Goal: Information Seeking & Learning: Compare options

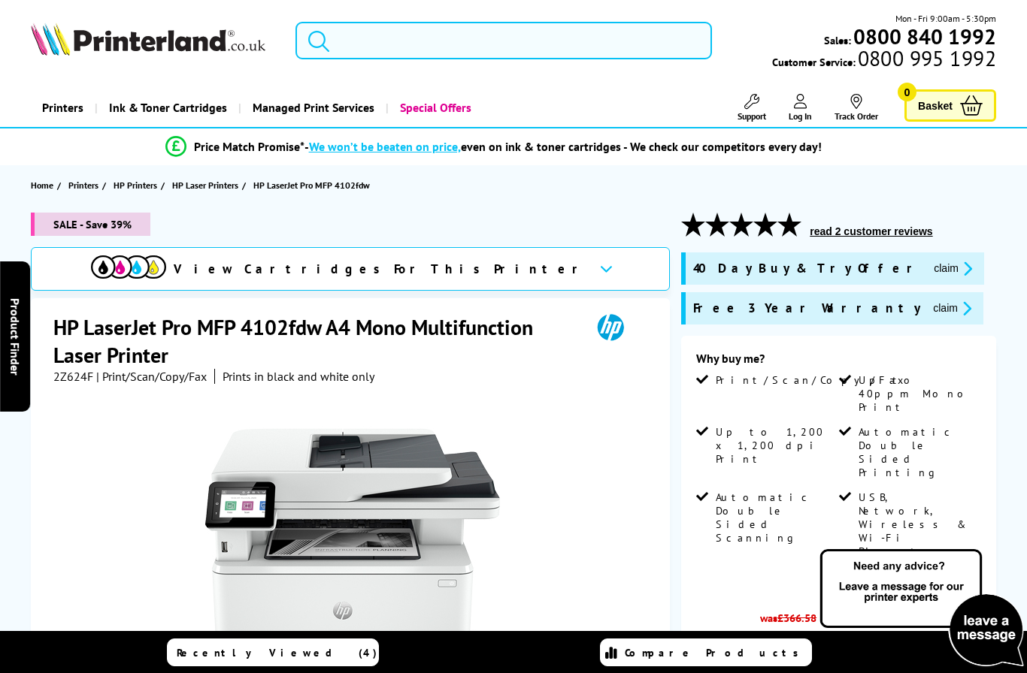
click at [475, 44] on input "search" at bounding box center [503, 41] width 416 height 38
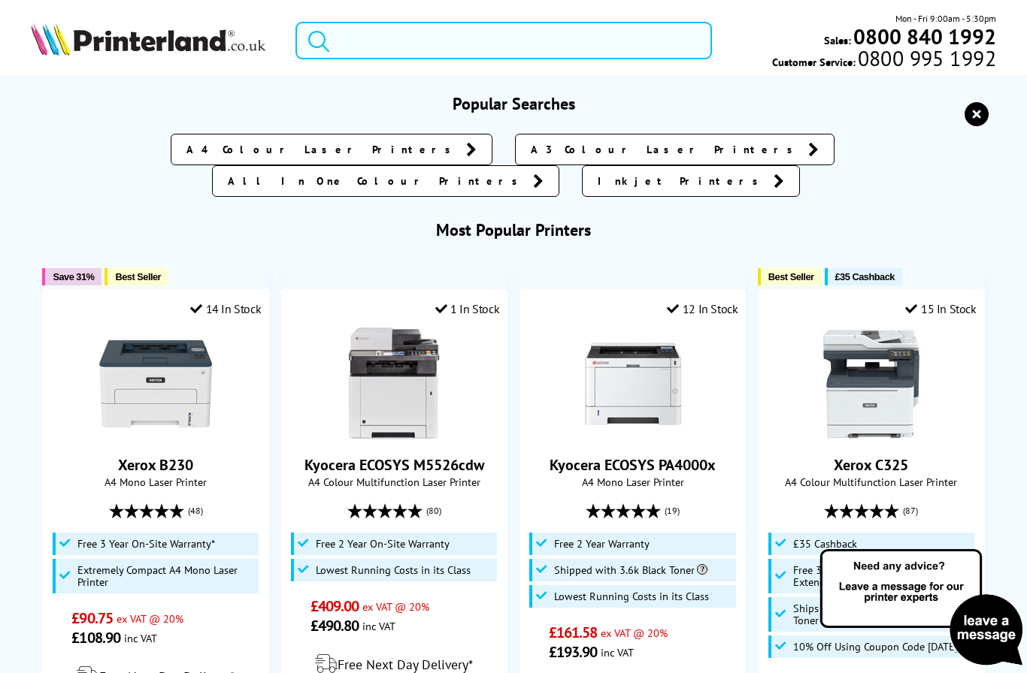
click at [475, 44] on input "search" at bounding box center [503, 41] width 416 height 38
paste input "Xerox C235dni"
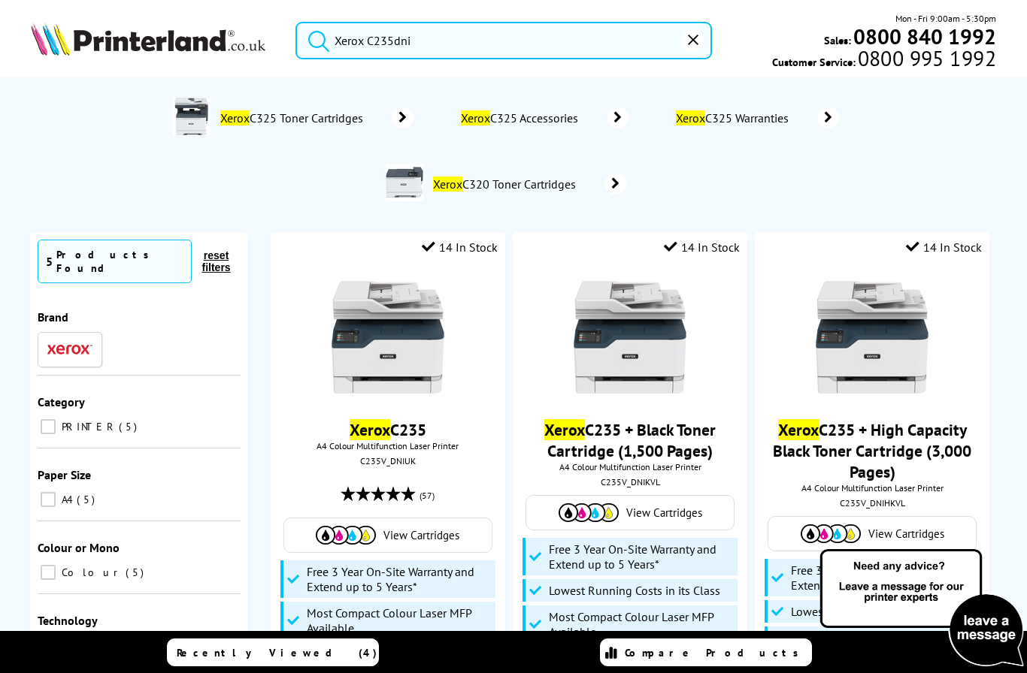
type input "Xerox C235dni"
click at [315, 37] on button "submit" at bounding box center [315, 38] width 38 height 33
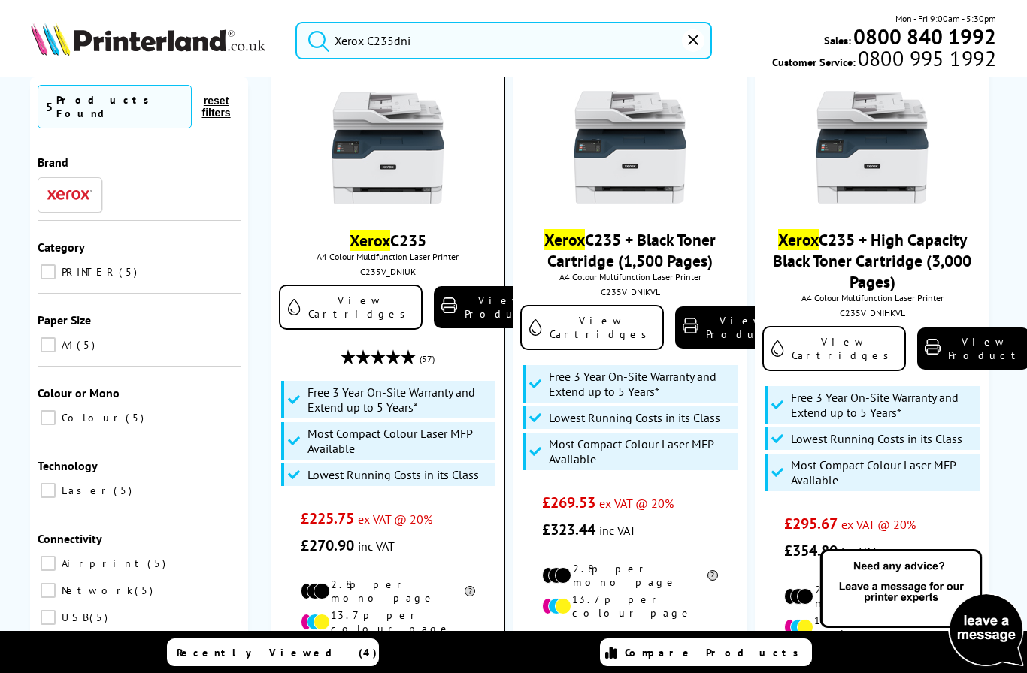
scroll to position [163, 0]
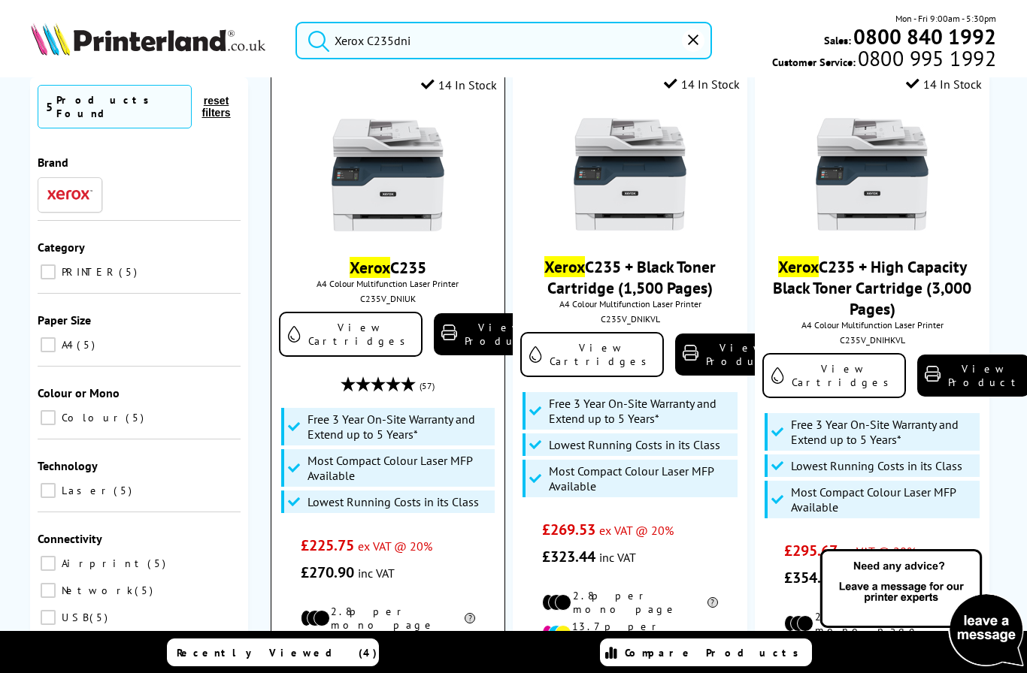
click at [386, 180] on img at bounding box center [387, 175] width 113 height 113
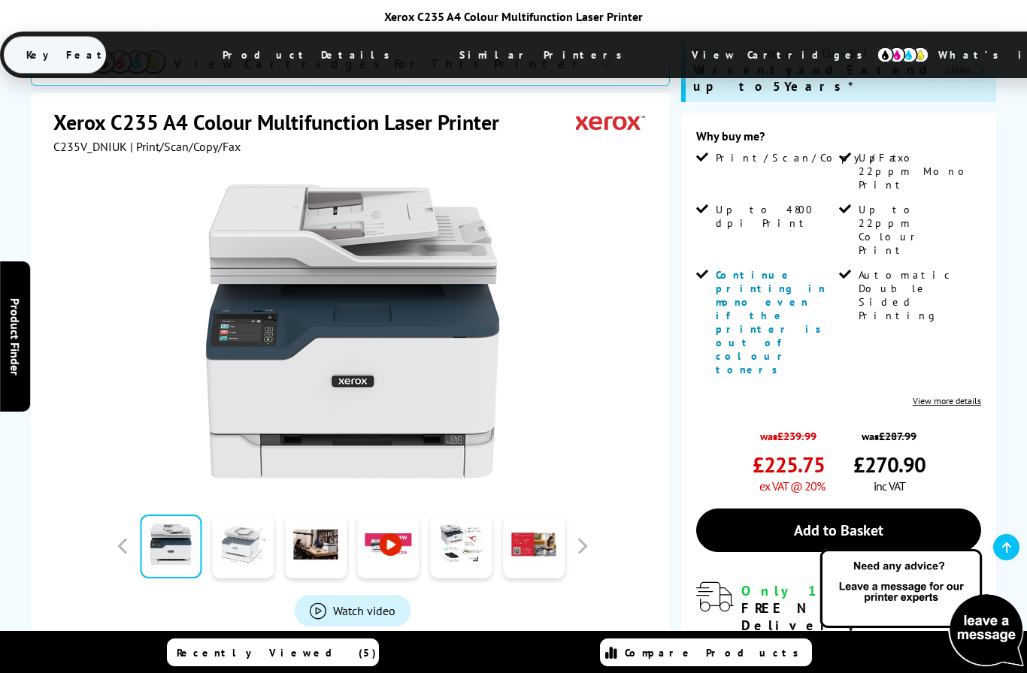
click at [245, 515] on link at bounding box center [244, 547] width 62 height 64
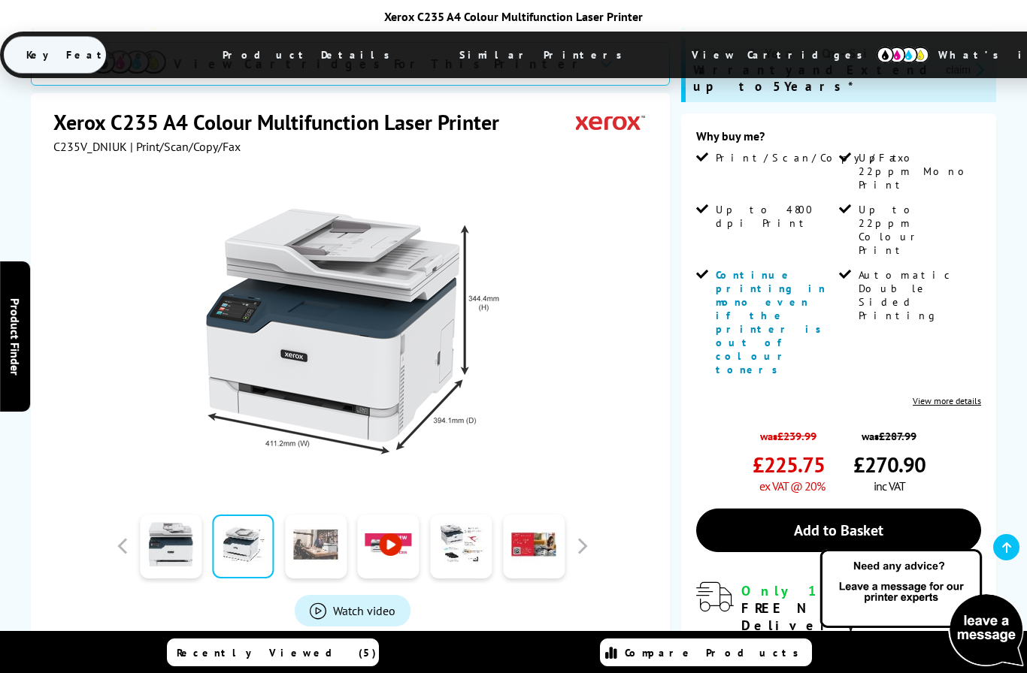
click at [310, 515] on link at bounding box center [316, 547] width 62 height 64
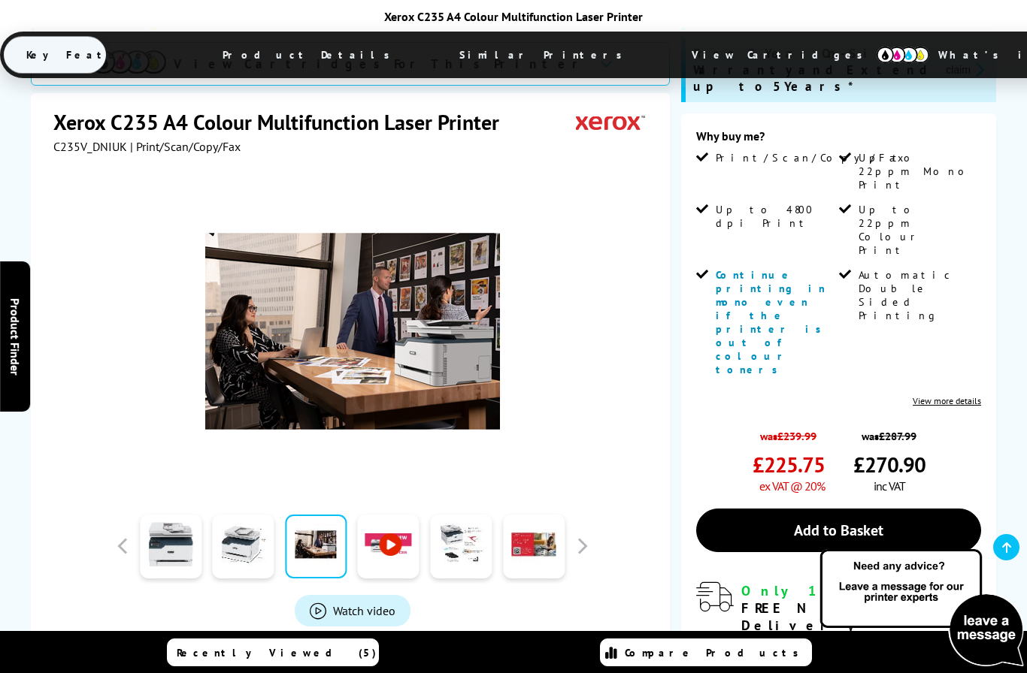
click at [395, 515] on link at bounding box center [389, 547] width 62 height 64
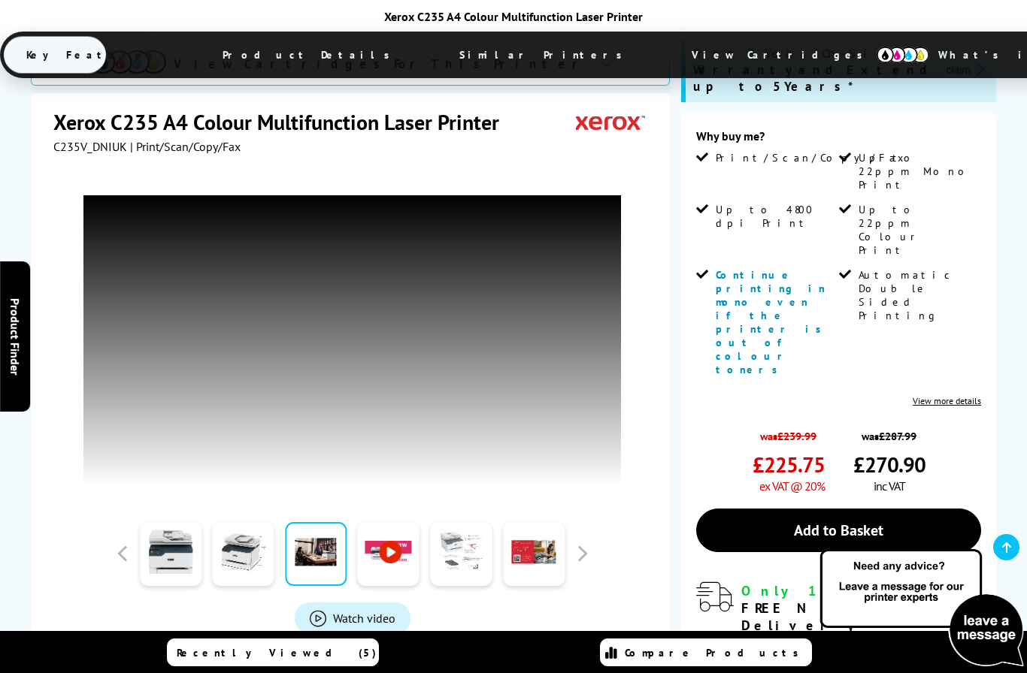
click at [460, 522] on link at bounding box center [462, 554] width 62 height 64
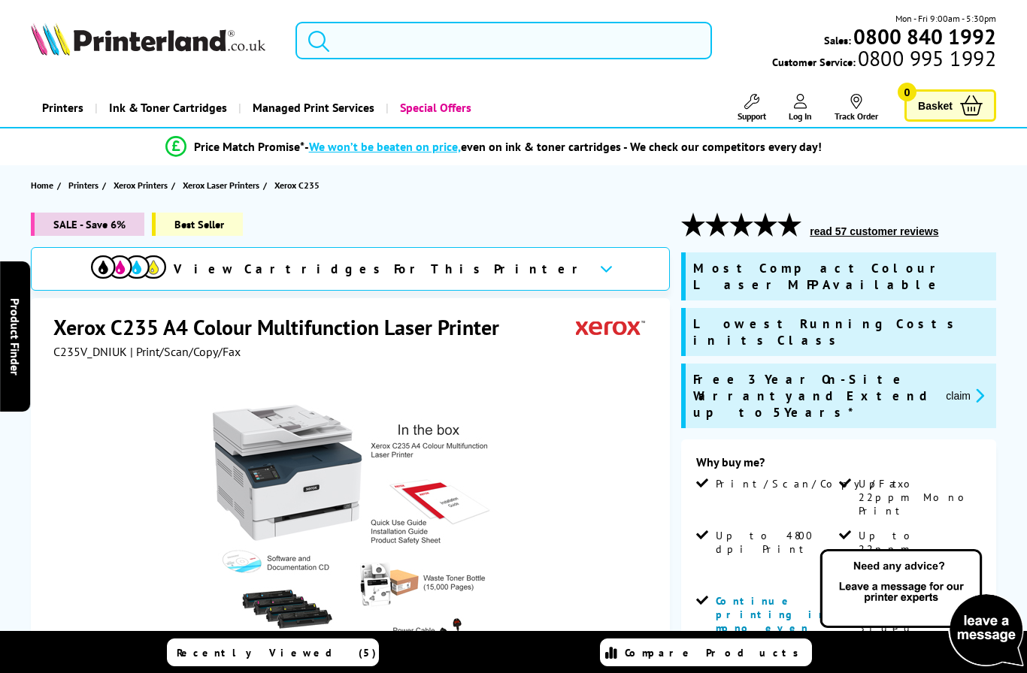
click at [469, 47] on input "search" at bounding box center [503, 41] width 416 height 38
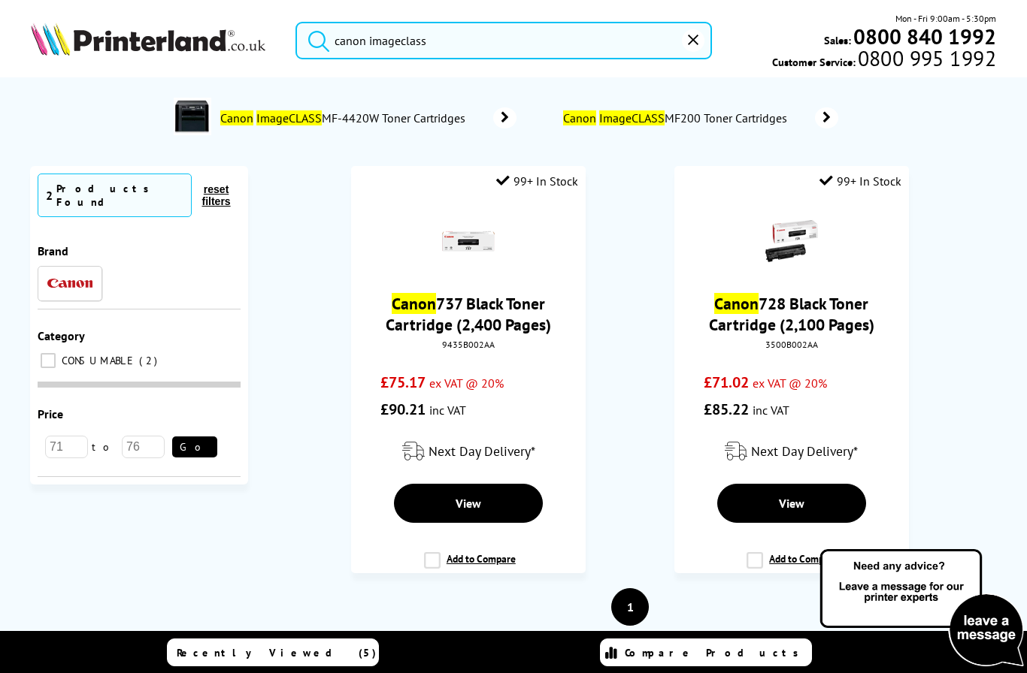
click at [315, 37] on button "submit" at bounding box center [315, 38] width 38 height 33
click at [470, 40] on input "canon imageclass" at bounding box center [503, 41] width 416 height 38
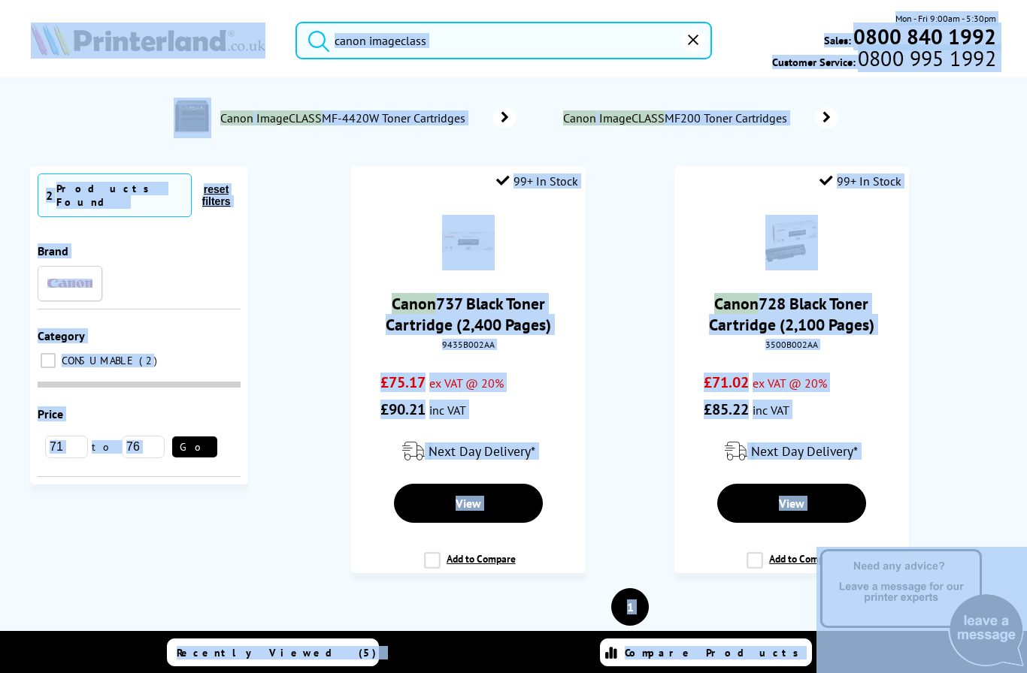
click at [470, 40] on input "canon imageclass" at bounding box center [503, 41] width 416 height 38
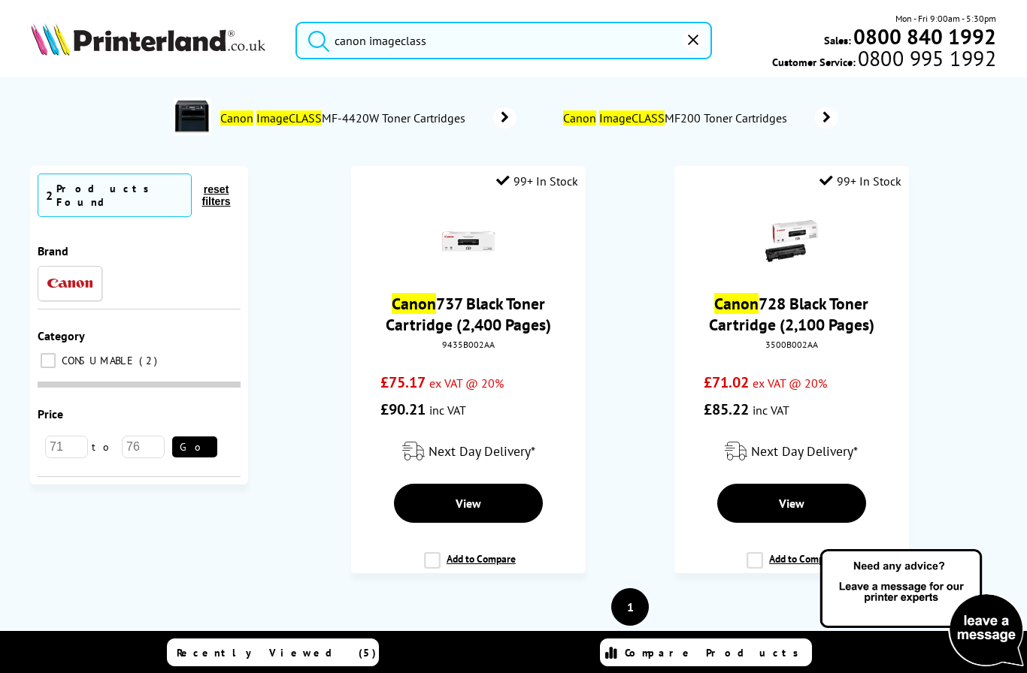
click at [470, 40] on input "canon imageclass" at bounding box center [503, 41] width 416 height 38
click at [426, 40] on input "canon imageclass" at bounding box center [503, 41] width 416 height 38
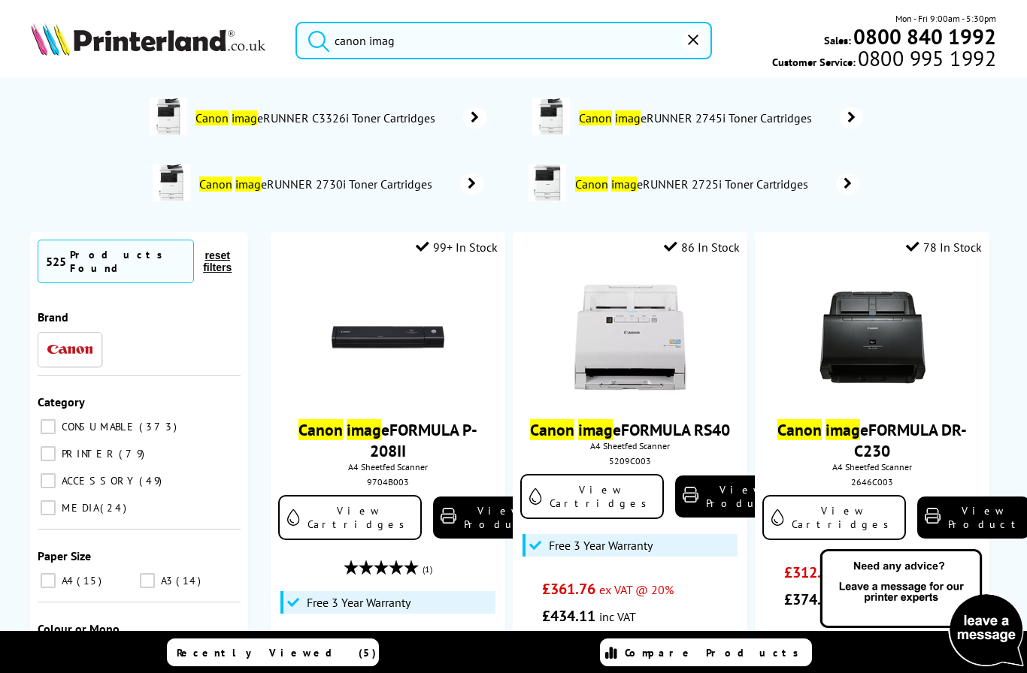
type input "canon imag"
click at [222, 43] on img at bounding box center [148, 39] width 234 height 33
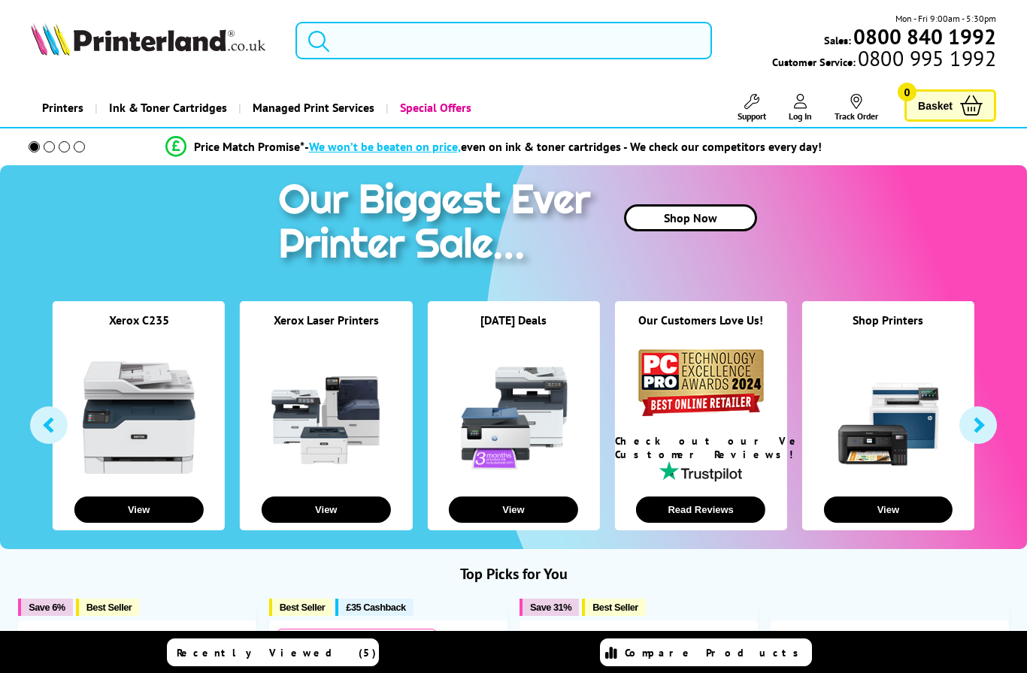
click at [445, 39] on input "search" at bounding box center [503, 41] width 416 height 38
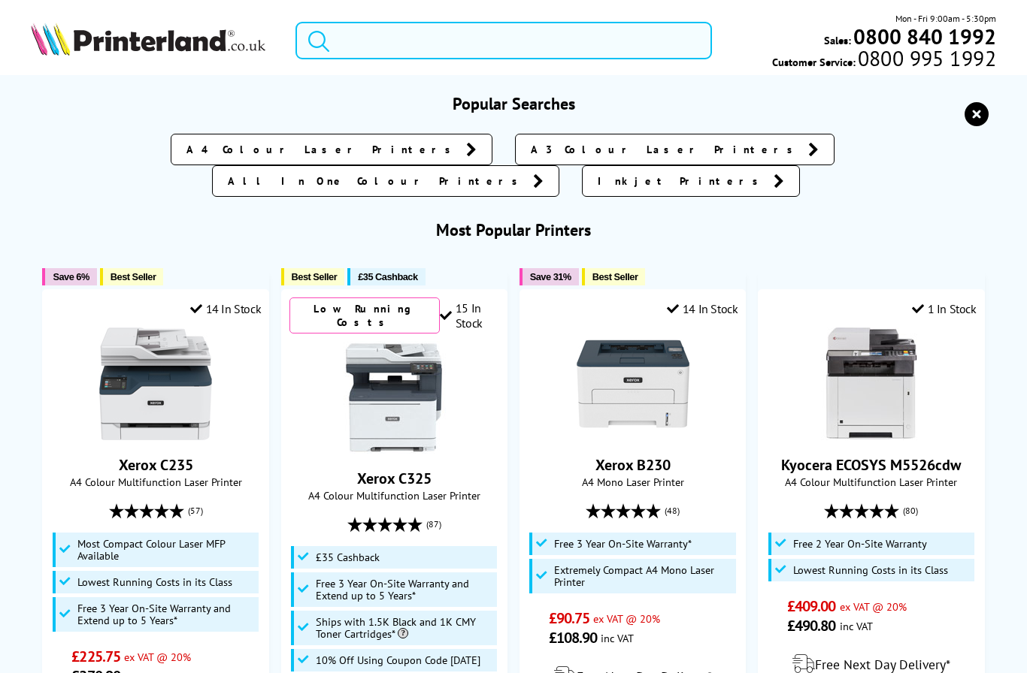
click at [414, 49] on input "search" at bounding box center [503, 41] width 416 height 38
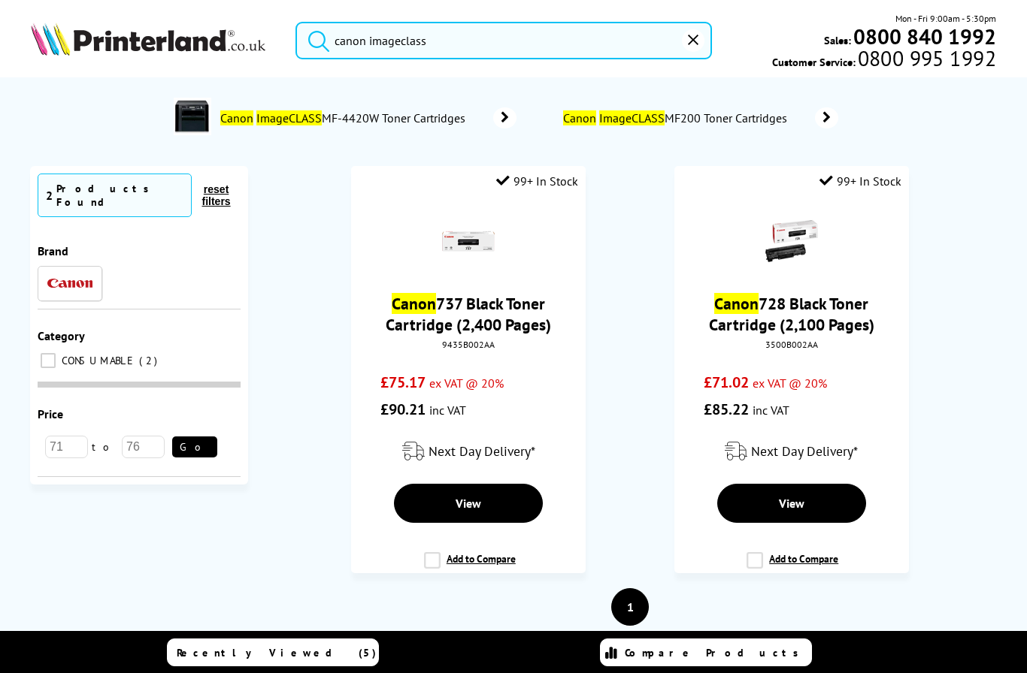
type input "canon imageclass"
click at [315, 37] on button "submit" at bounding box center [315, 38] width 38 height 33
click at [409, 40] on input "canon imageclass" at bounding box center [503, 41] width 416 height 38
click at [214, 23] on img at bounding box center [148, 39] width 234 height 33
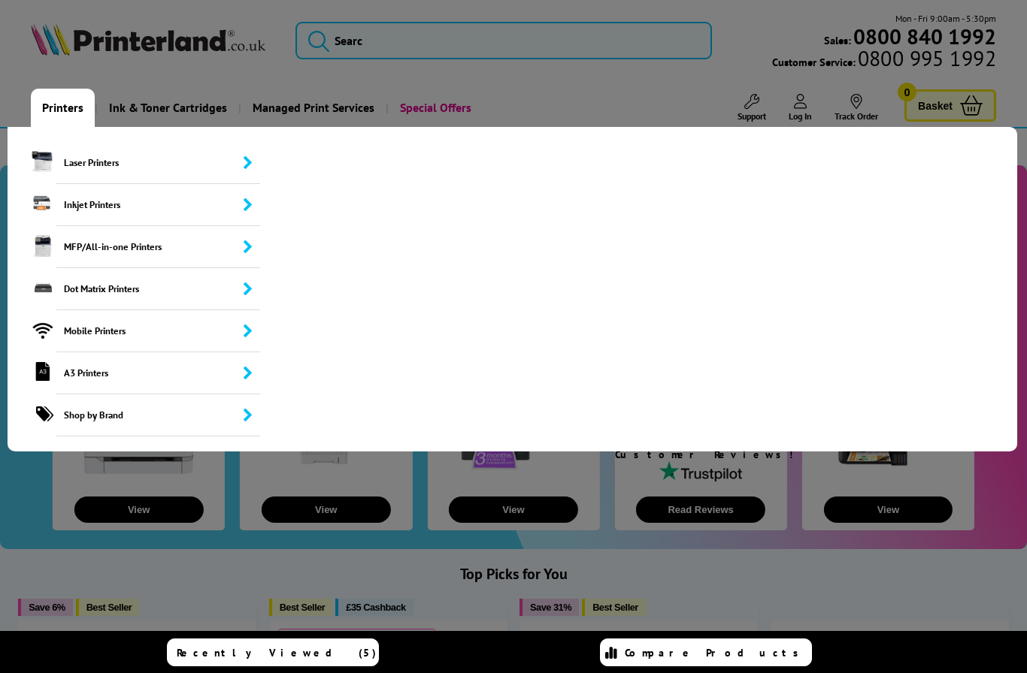
click at [68, 108] on link "Printers" at bounding box center [63, 108] width 64 height 38
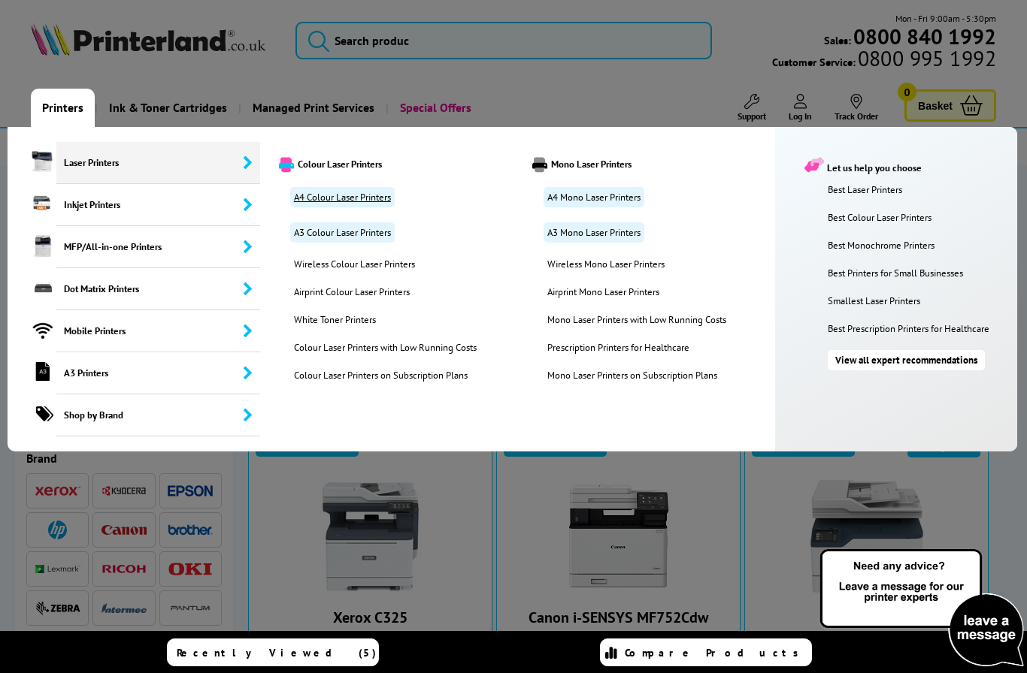
click at [374, 202] on link "A4 Colour Laser Printers" at bounding box center [342, 197] width 104 height 20
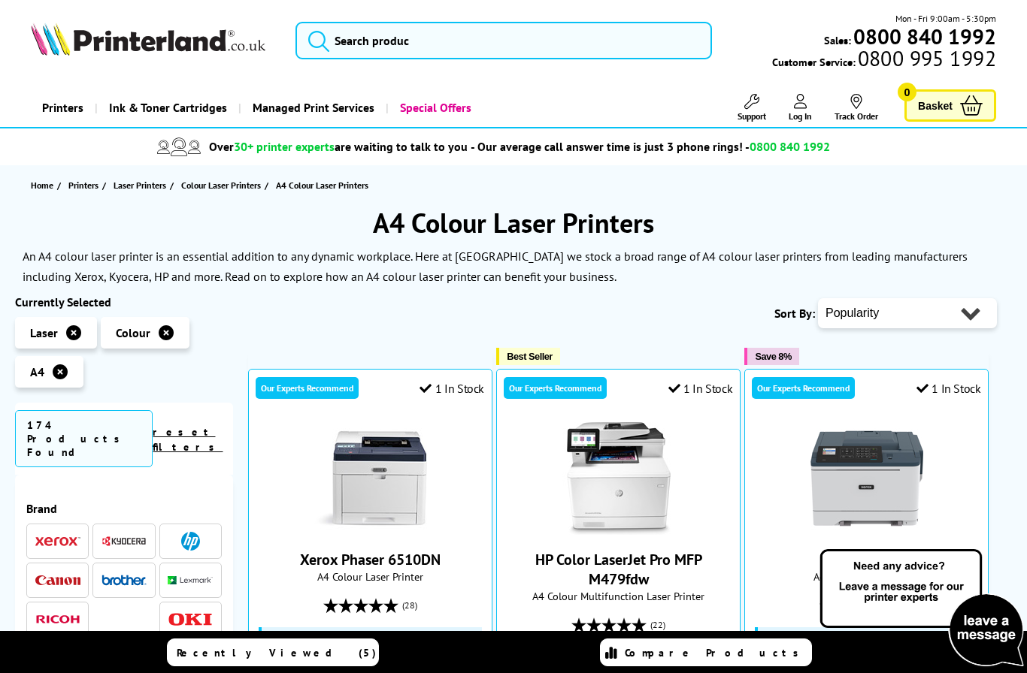
click at [897, 314] on select "Popularity Rating Price - Low to High Price - High to Low Running Costs - Low t…" at bounding box center [907, 313] width 179 height 30
select select "Price Ascending"
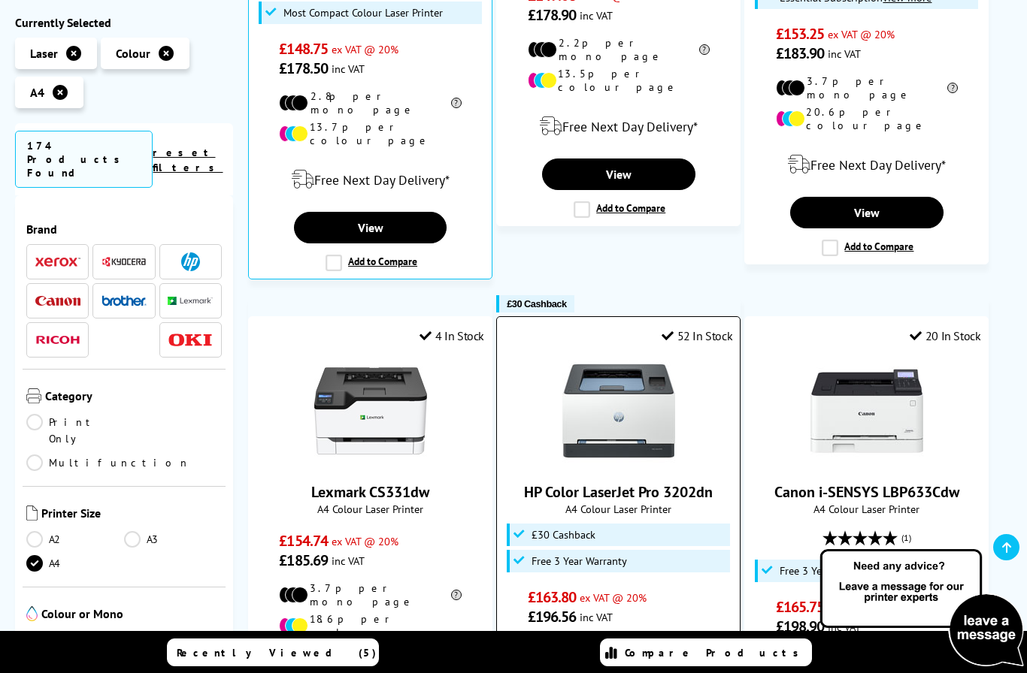
scroll to position [1280, 0]
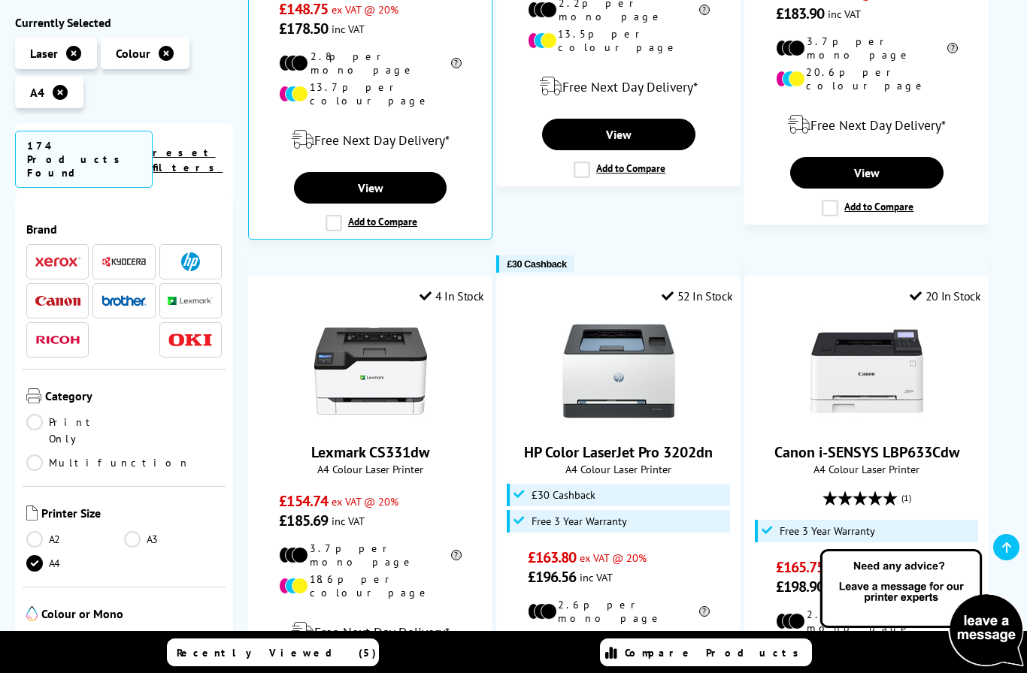
click at [139, 455] on link "Multifunction" at bounding box center [108, 463] width 164 height 17
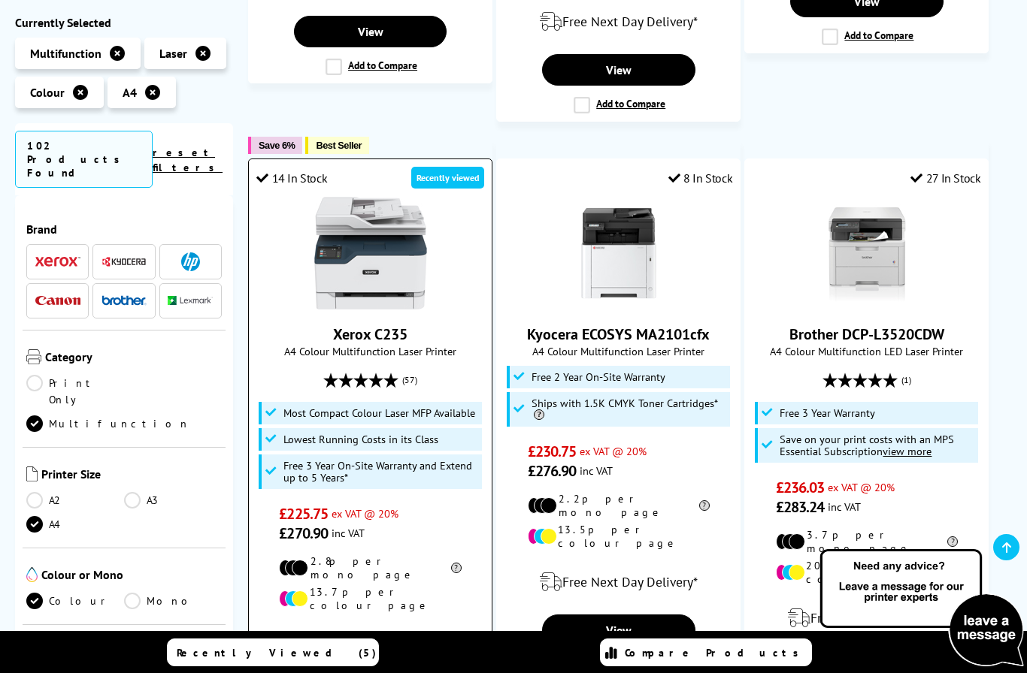
scroll to position [758, 0]
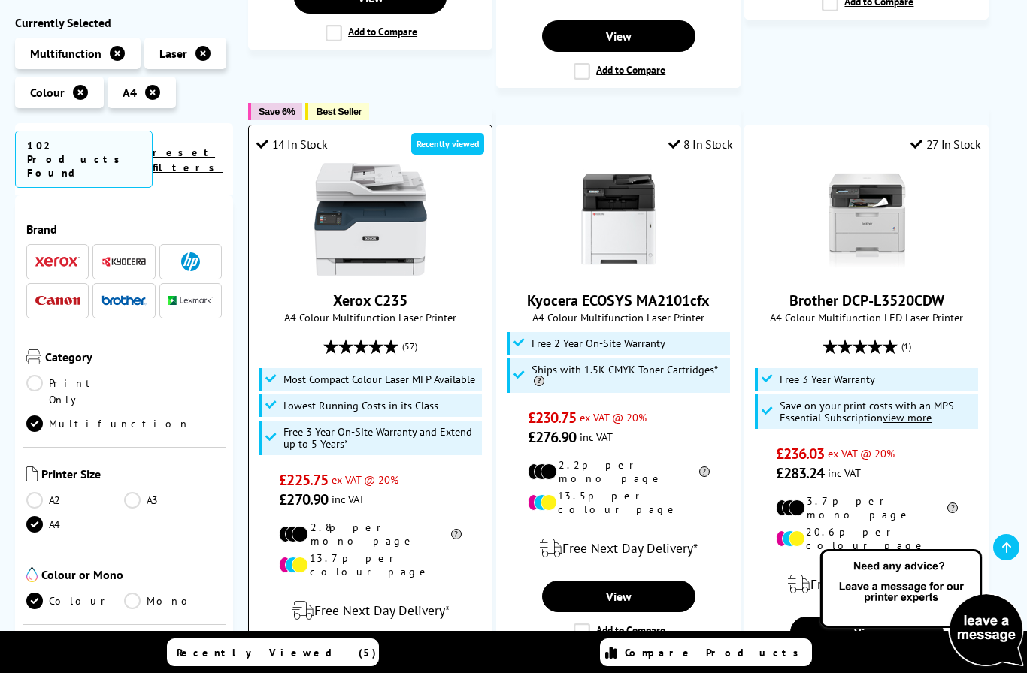
drag, startPoint x: 336, startPoint y: 280, endPoint x: 435, endPoint y: 286, distance: 99.4
click at [435, 291] on span "Xerox C235" at bounding box center [370, 301] width 220 height 20
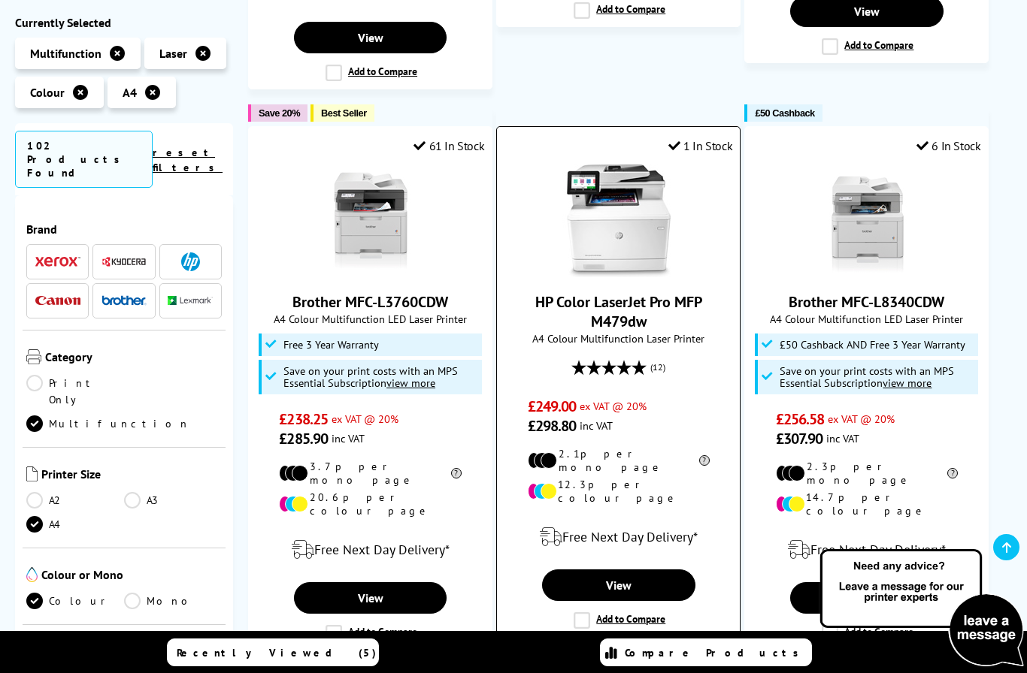
scroll to position [1390, 0]
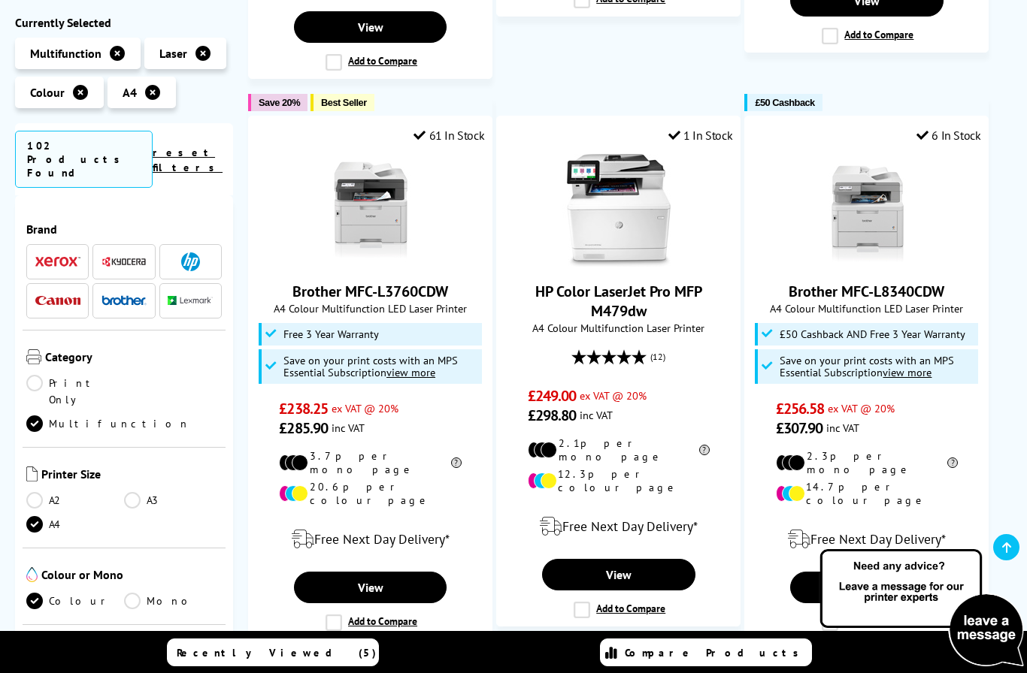
click at [178, 253] on span at bounding box center [190, 262] width 45 height 19
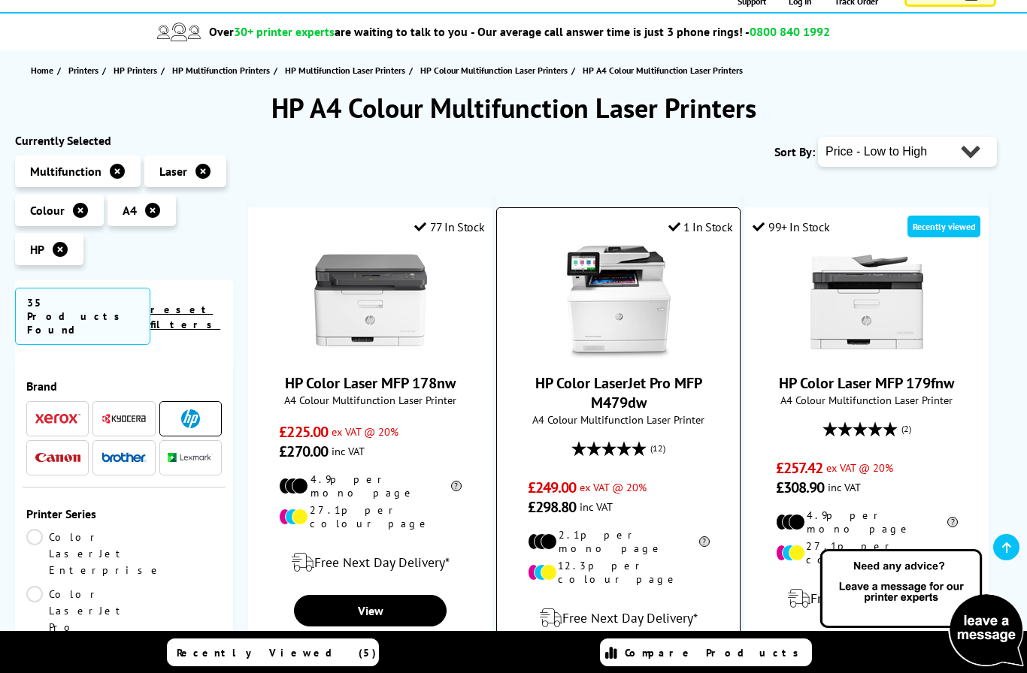
scroll to position [117, 0]
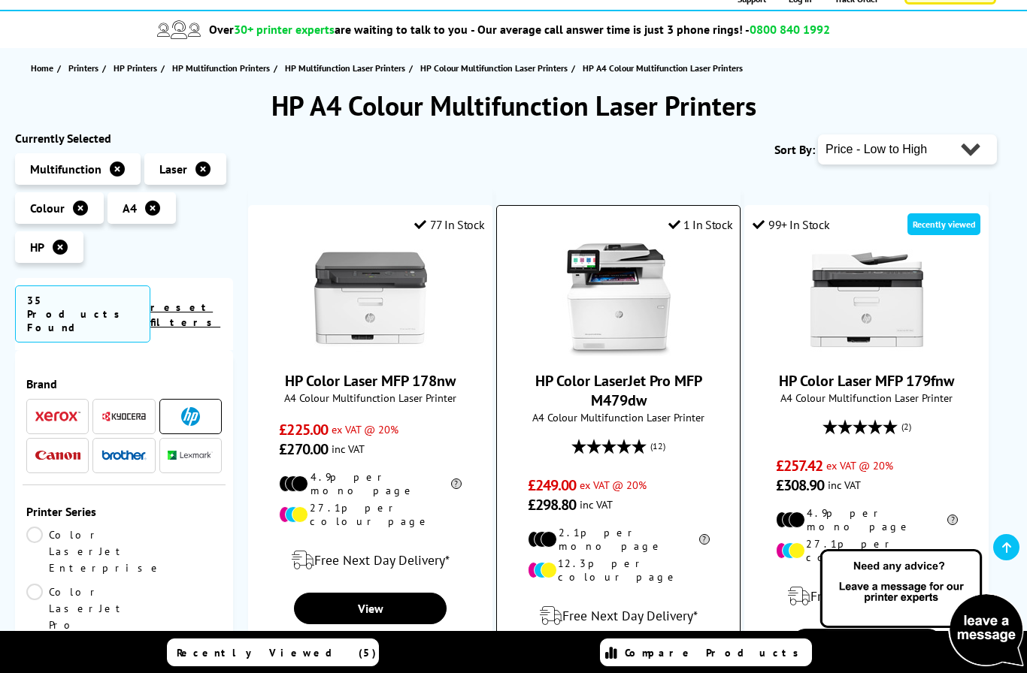
click at [616, 390] on link "HP Color LaserJet Pro MFP M479dw" at bounding box center [618, 390] width 167 height 39
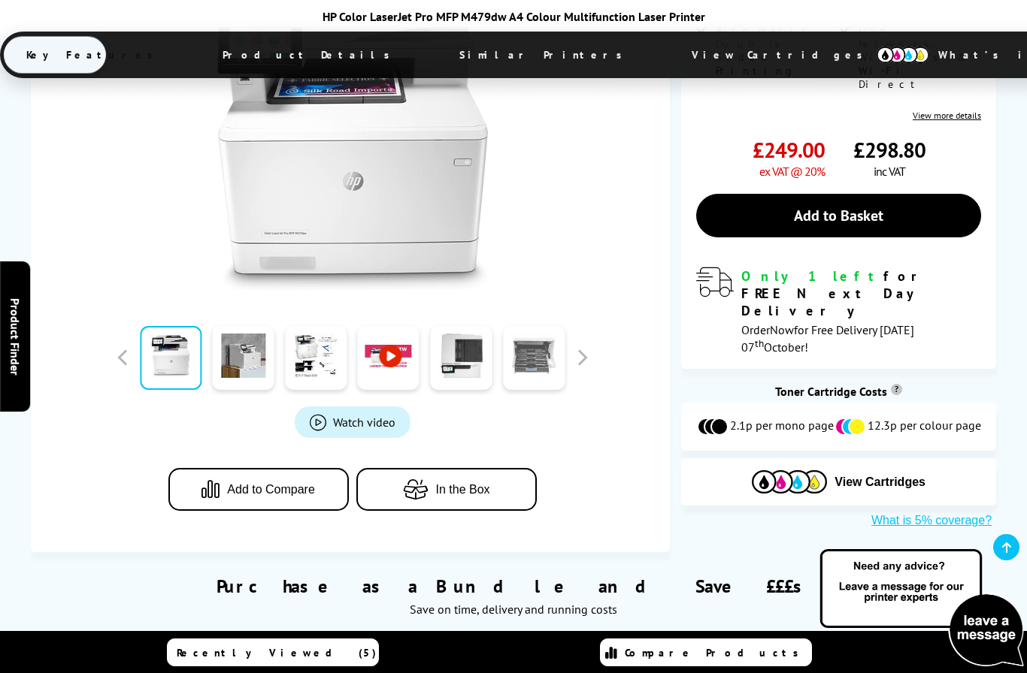
click at [539, 368] on link at bounding box center [534, 358] width 62 height 64
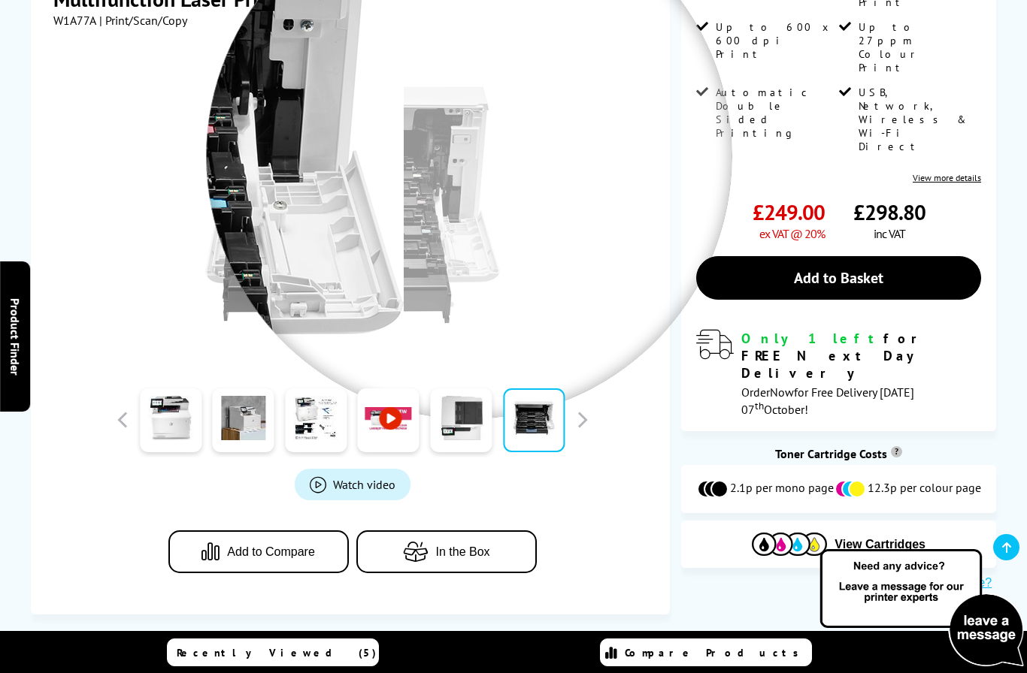
scroll to position [234, 0]
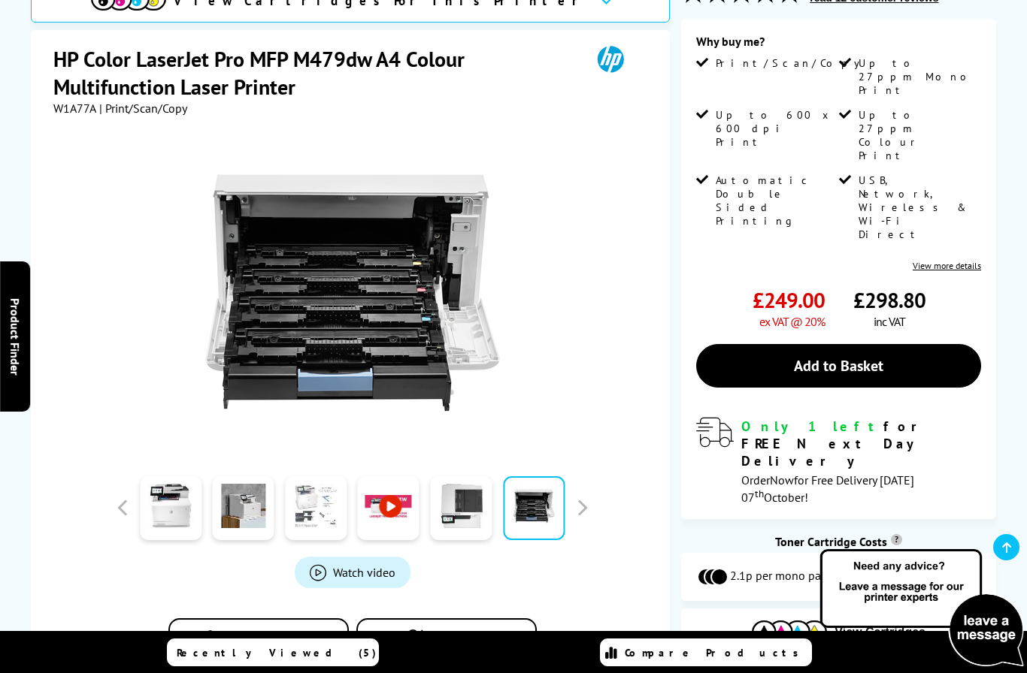
click at [308, 504] on link at bounding box center [316, 509] width 62 height 64
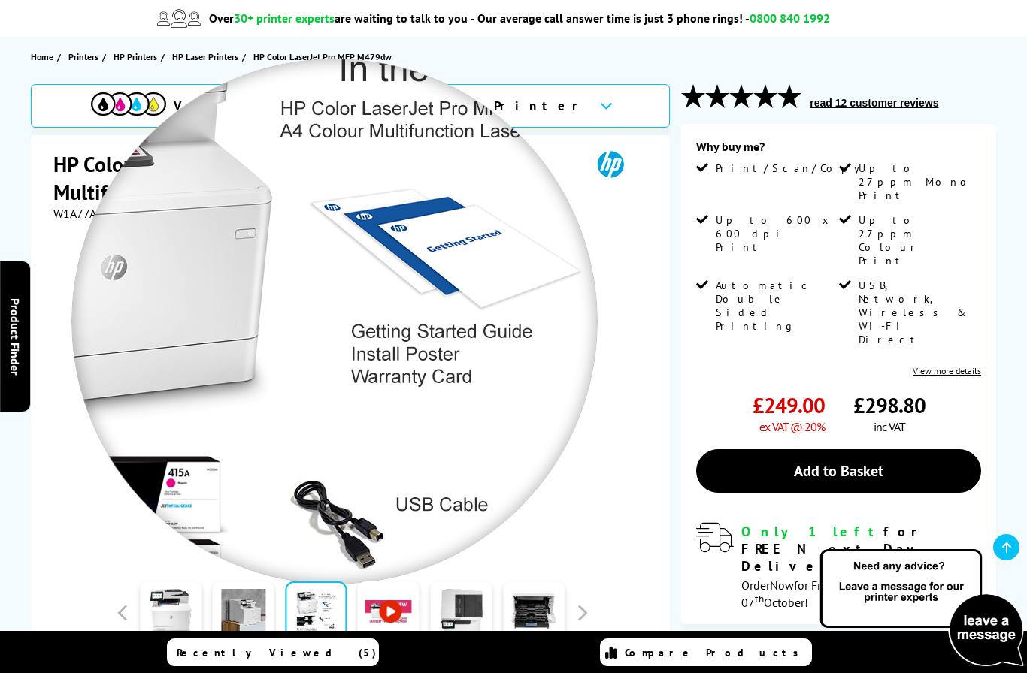
scroll to position [99, 0]
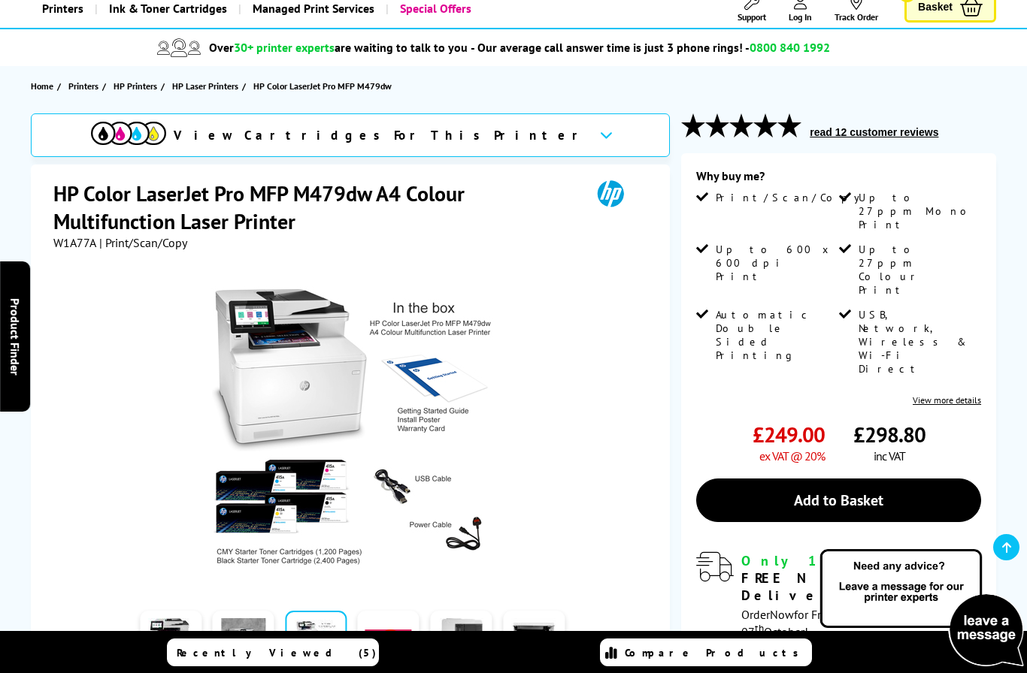
click at [258, 192] on h1 "HP Color LaserJet Pro MFP M479dw A4 Colour Multifunction Laser Printer" at bounding box center [314, 208] width 522 height 56
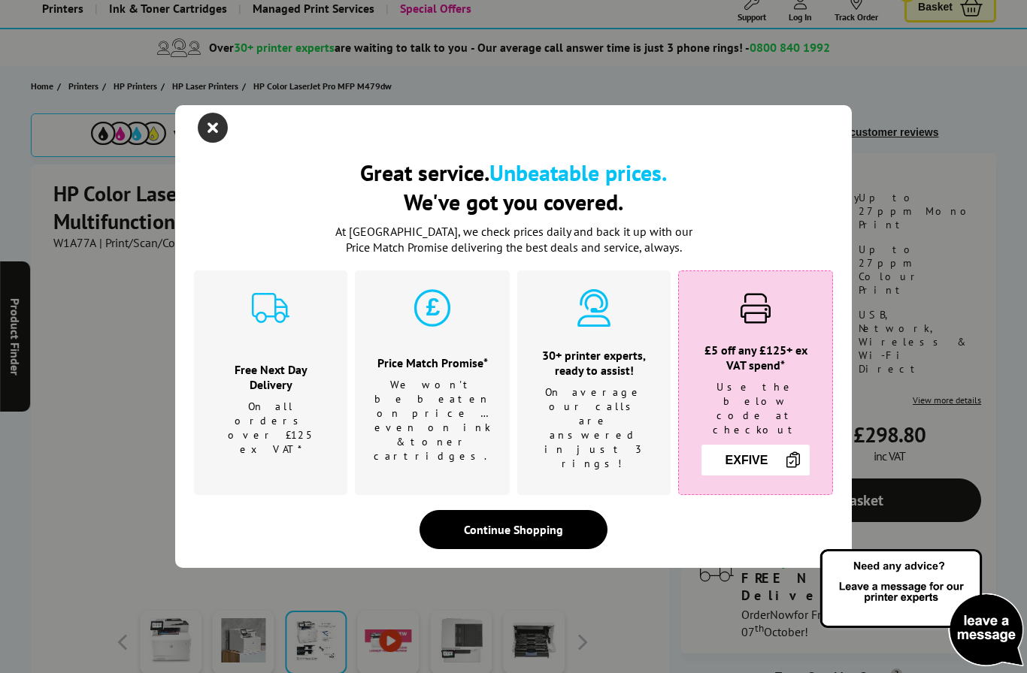
click at [214, 143] on icon "close modal" at bounding box center [213, 128] width 30 height 30
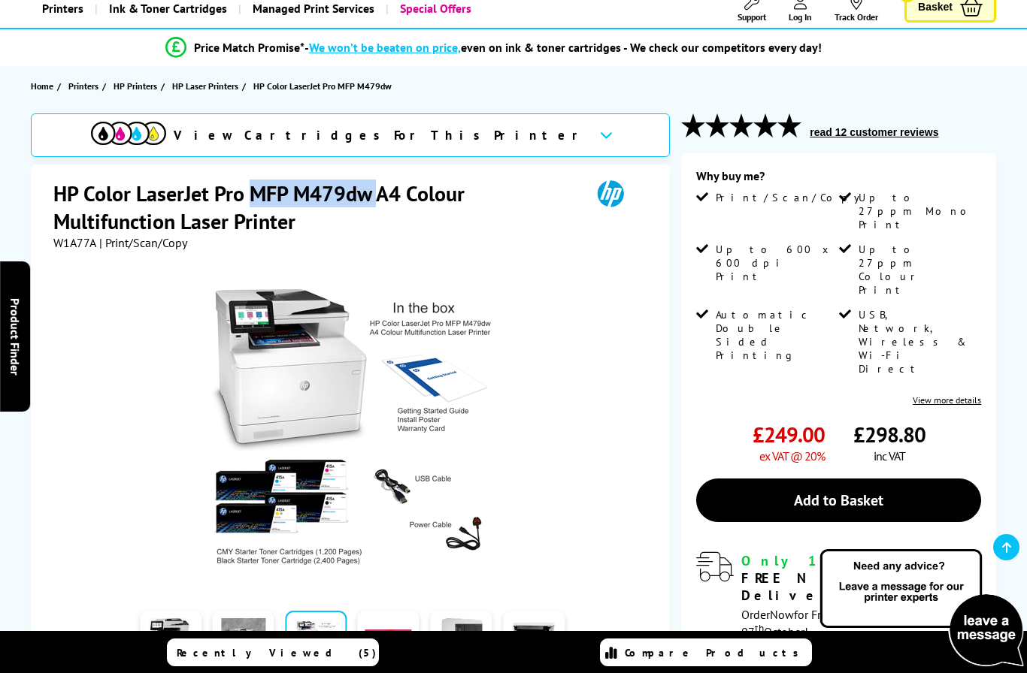
drag, startPoint x: 249, startPoint y: 193, endPoint x: 379, endPoint y: 183, distance: 130.4
click at [379, 183] on h1 "HP Color LaserJet Pro MFP M479dw A4 Colour Multifunction Laser Printer" at bounding box center [314, 208] width 522 height 56
copy h1 "MFP M479dw"
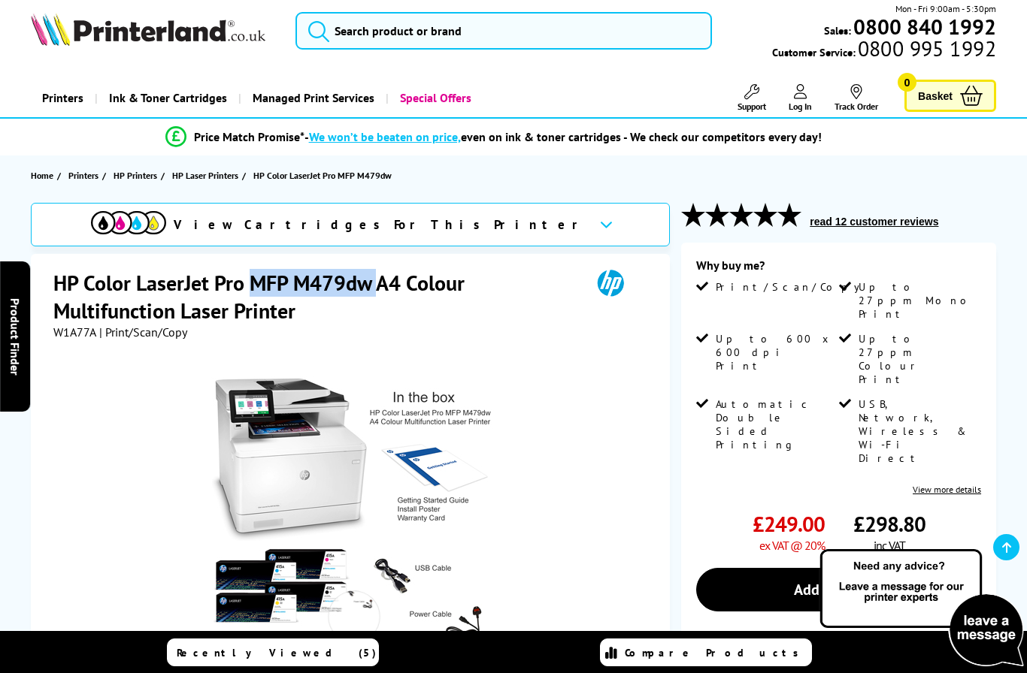
scroll to position [0, 0]
